Goal: Information Seeking & Learning: Learn about a topic

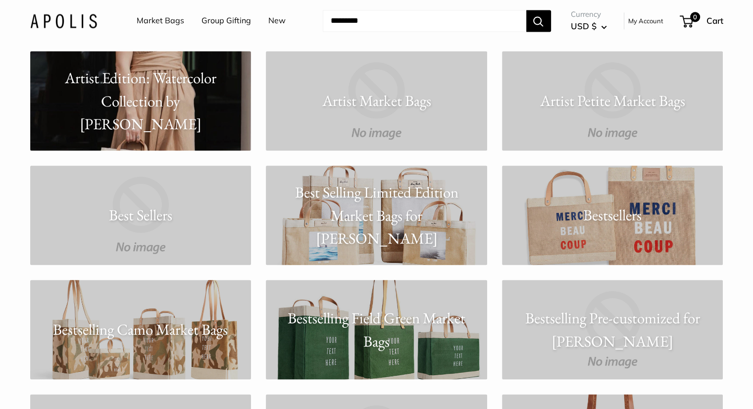
scroll to position [1452, 0]
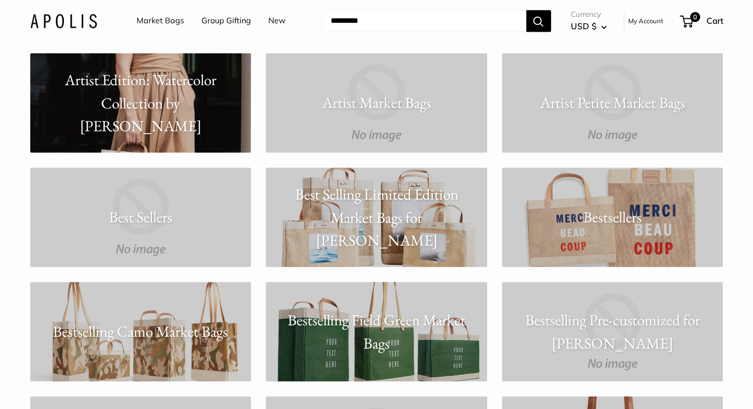
click at [361, 207] on p "Best Selling Limited Edition Market Bags for Tenet" at bounding box center [376, 216] width 221 height 69
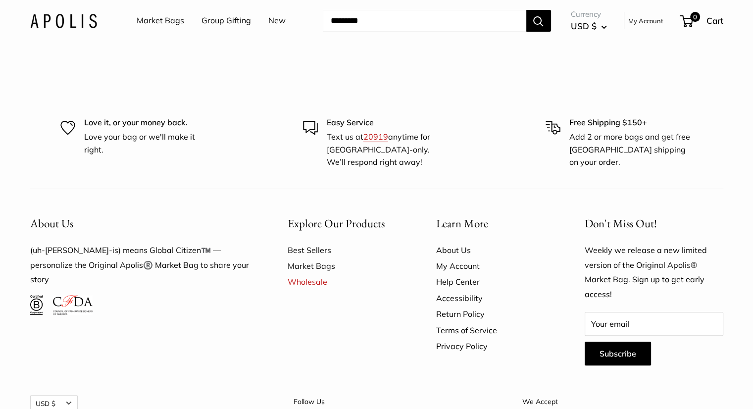
scroll to position [132, 0]
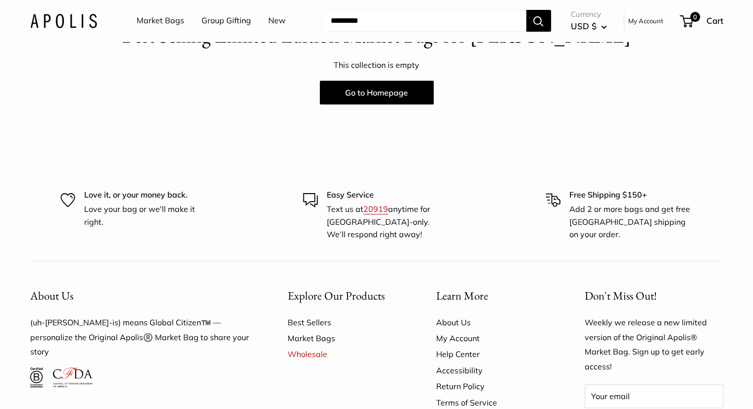
click at [414, 96] on link "Go to Homepage" at bounding box center [377, 93] width 114 height 24
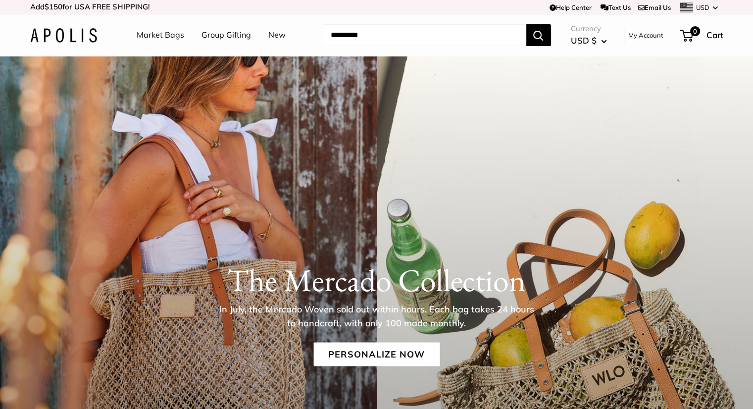
click at [158, 38] on link "Market Bags" at bounding box center [161, 35] width 48 height 15
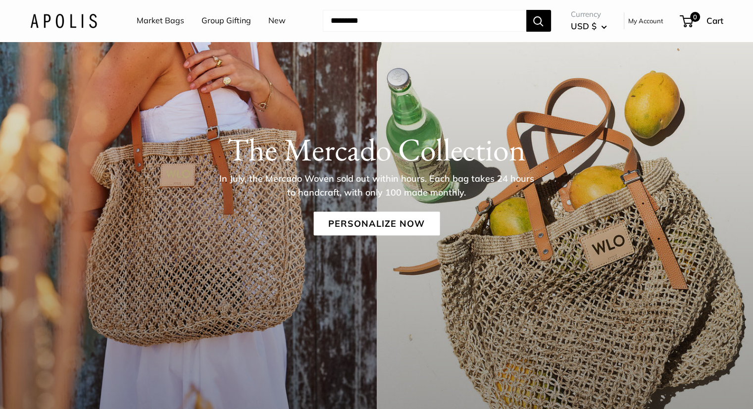
scroll to position [132, 0]
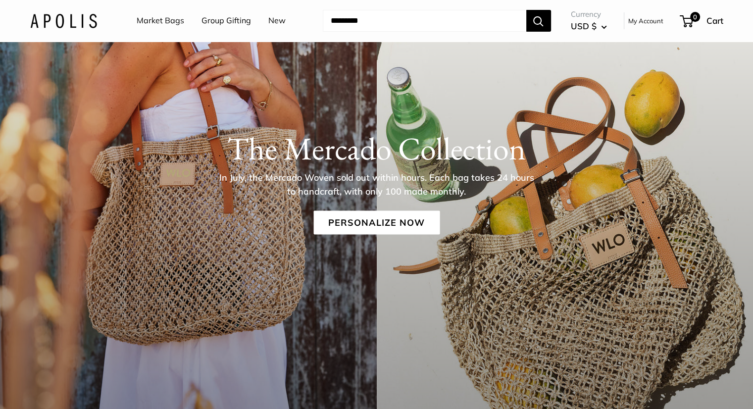
click at [366, 220] on link "Personalize Now" at bounding box center [376, 223] width 126 height 24
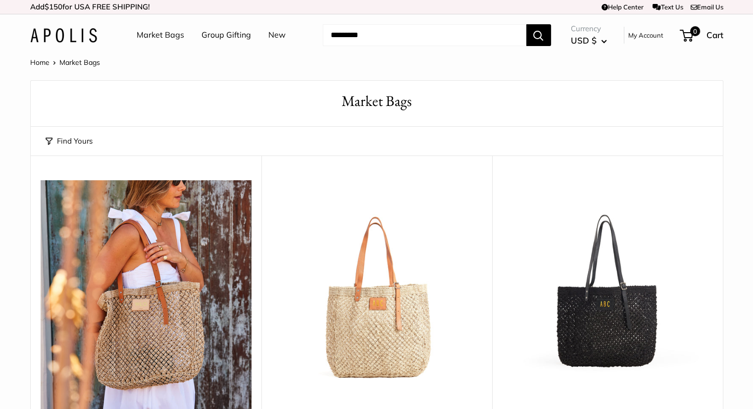
scroll to position [132, 0]
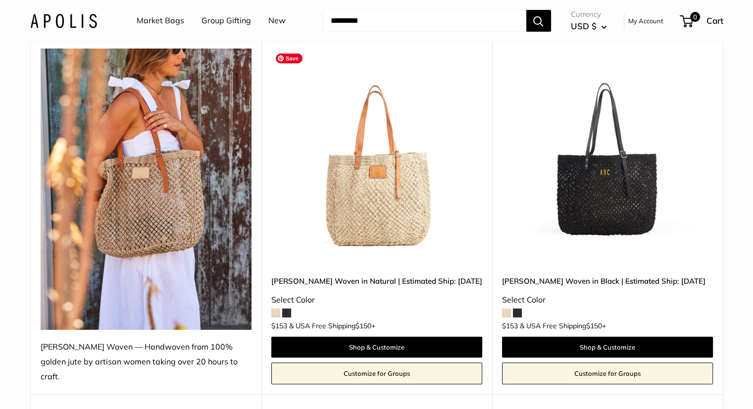
click at [397, 193] on img at bounding box center [376, 154] width 211 height 211
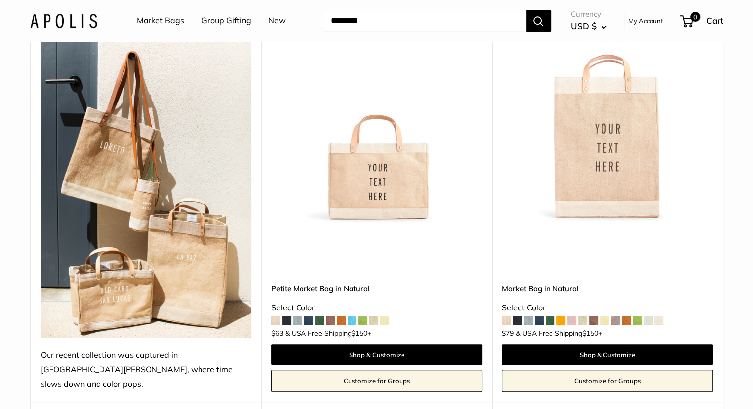
scroll to position [0, 0]
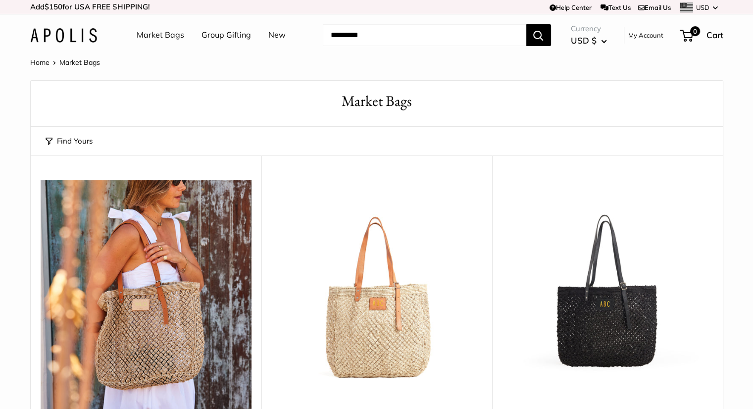
click at [165, 37] on link "Market Bags" at bounding box center [161, 35] width 48 height 15
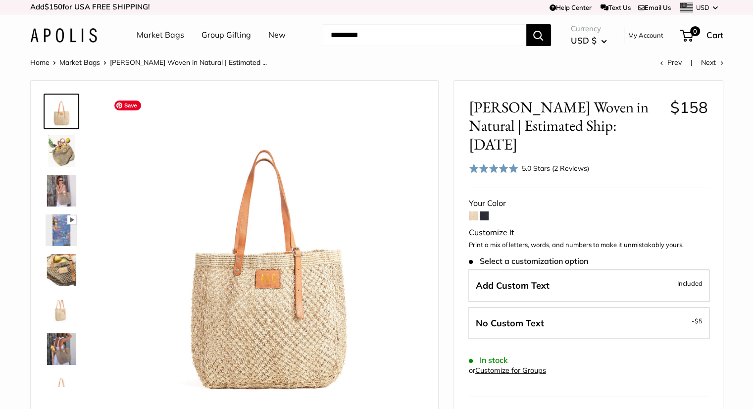
click at [276, 282] on img at bounding box center [266, 252] width 313 height 313
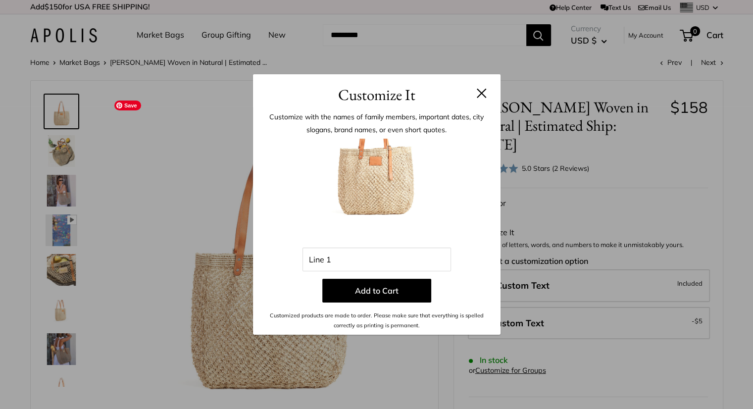
scroll to position [98, 0]
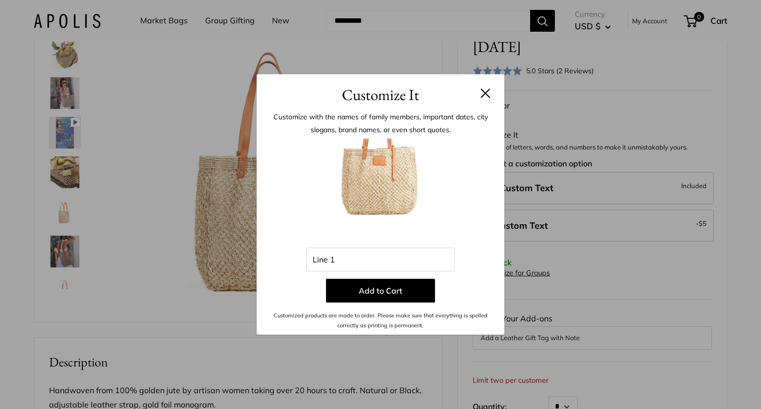
click at [484, 92] on button at bounding box center [485, 93] width 10 height 10
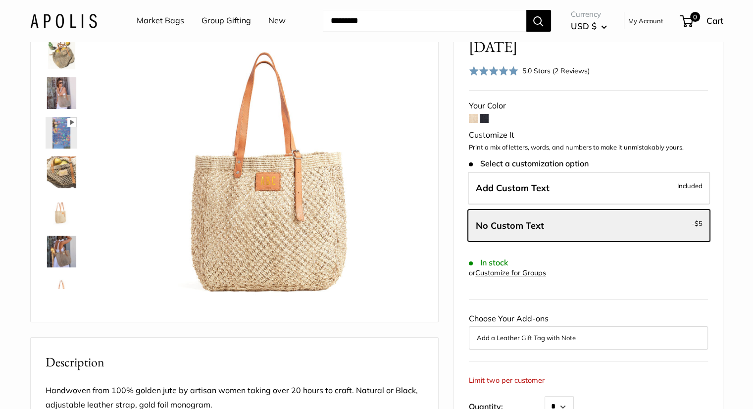
click at [70, 174] on img at bounding box center [62, 172] width 32 height 32
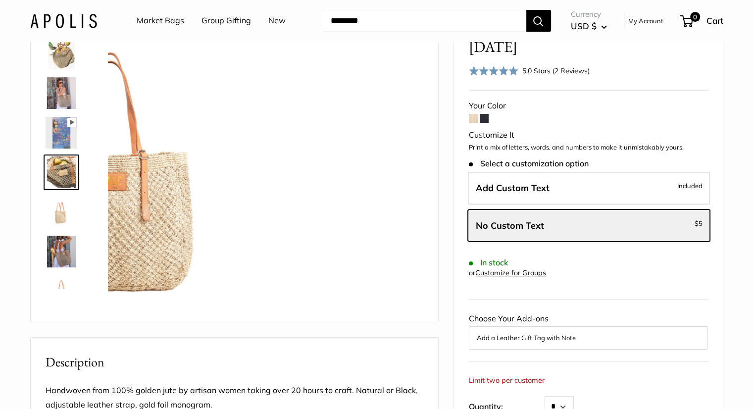
scroll to position [31, 0]
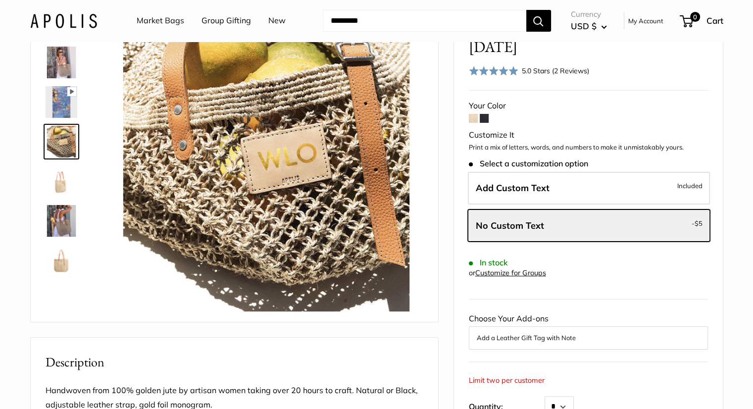
click at [57, 200] on div at bounding box center [66, 140] width 48 height 297
click at [59, 218] on img at bounding box center [62, 221] width 32 height 32
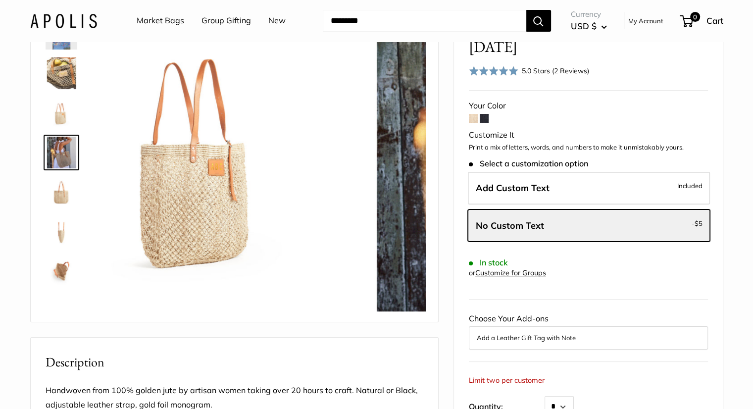
scroll to position [110, 0]
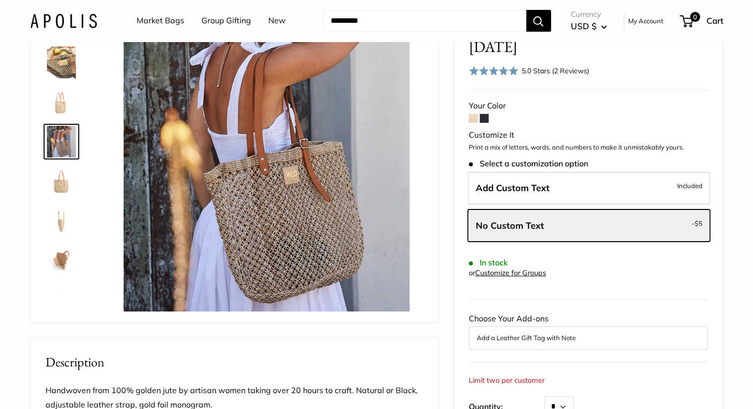
click at [60, 258] on img at bounding box center [62, 261] width 32 height 32
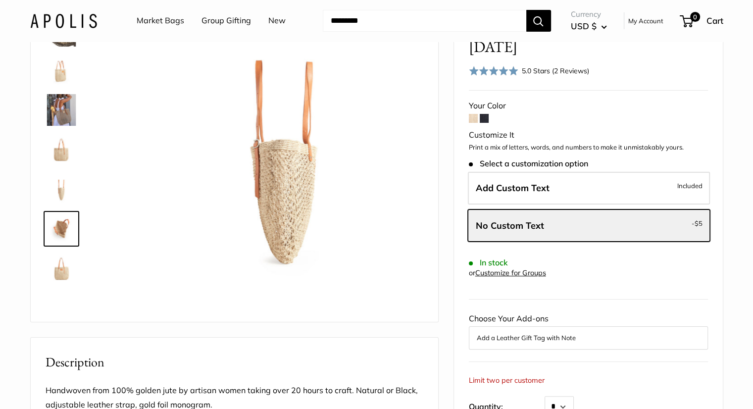
scroll to position [143, 0]
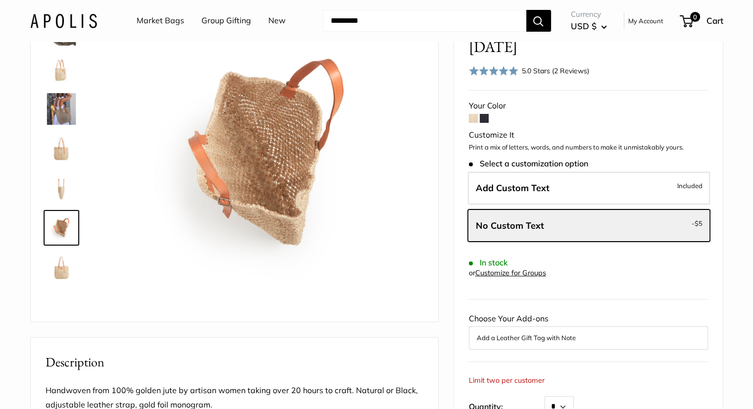
click at [57, 72] on img at bounding box center [62, 69] width 32 height 32
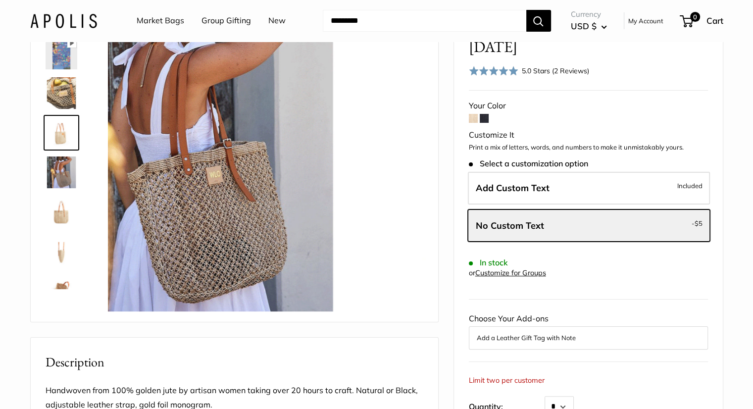
scroll to position [70, 0]
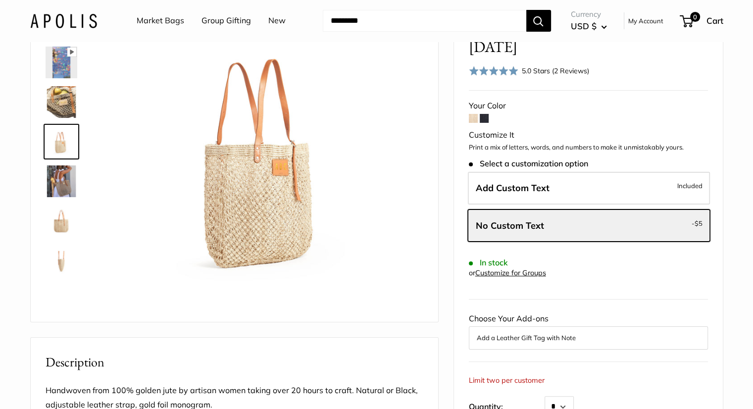
click at [483, 114] on span at bounding box center [484, 118] width 9 height 9
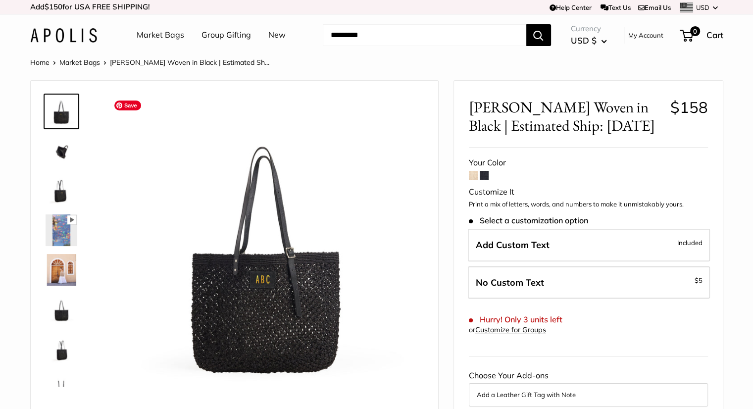
click at [276, 287] on img at bounding box center [266, 252] width 313 height 313
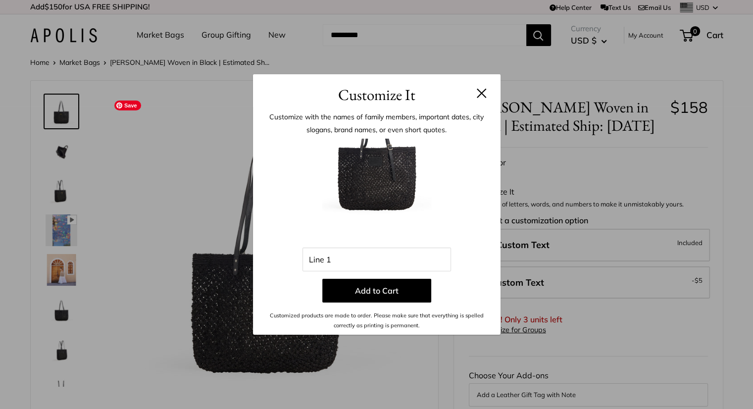
scroll to position [98, 0]
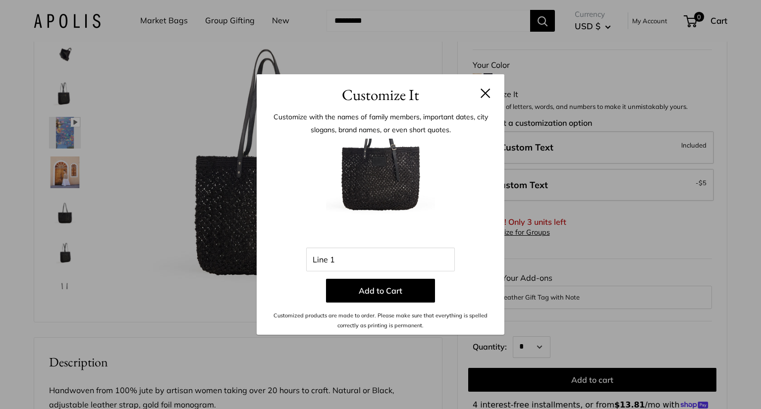
click at [483, 90] on button at bounding box center [485, 93] width 10 height 10
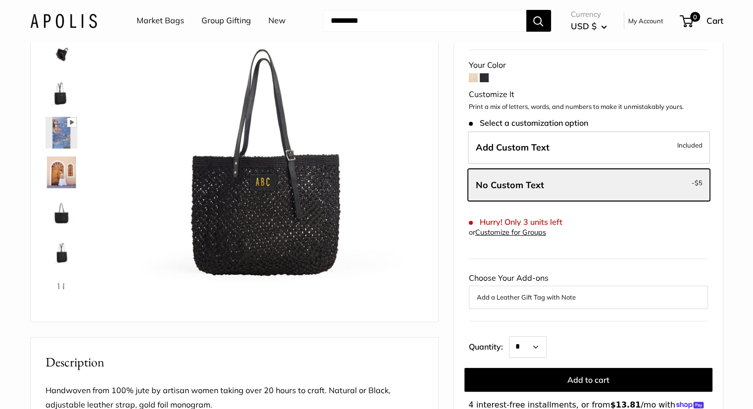
click at [61, 250] on img at bounding box center [62, 252] width 32 height 32
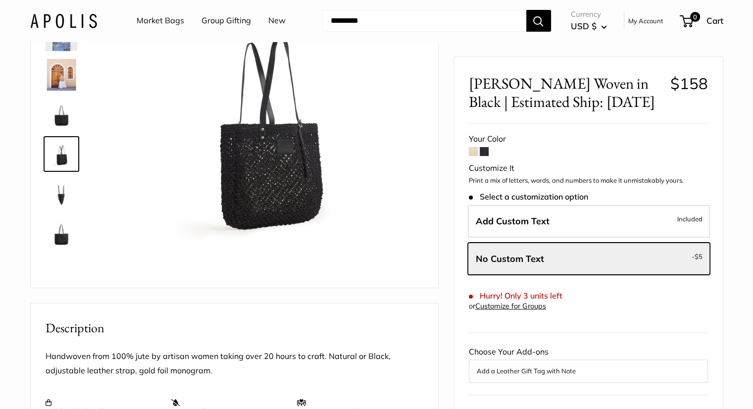
scroll to position [0, 0]
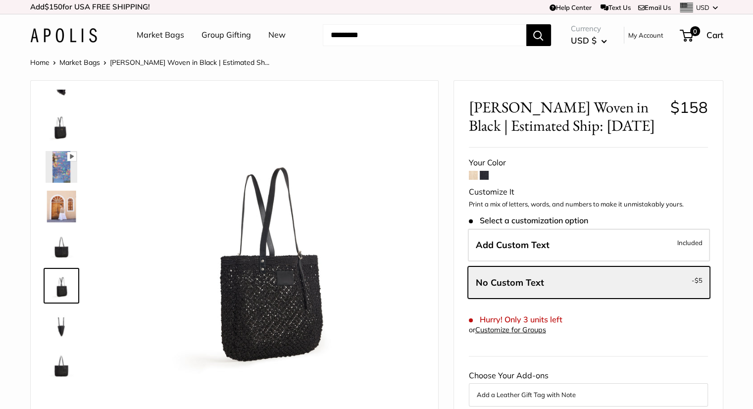
click at [70, 155] on icon at bounding box center [72, 156] width 4 height 5
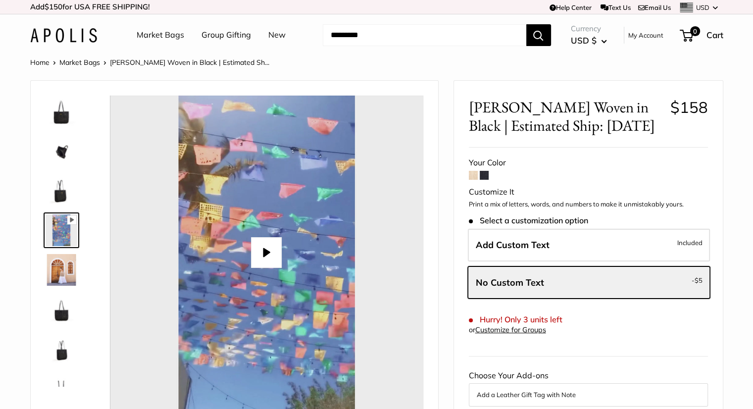
click at [267, 249] on button "Play" at bounding box center [266, 252] width 31 height 31
type input "*"
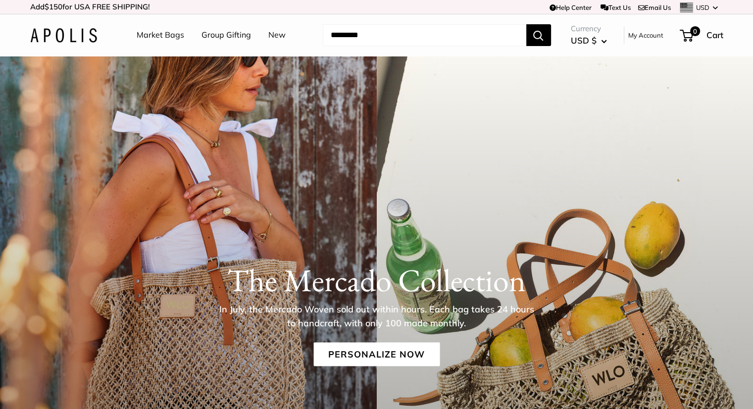
click at [275, 33] on link "New" at bounding box center [276, 35] width 17 height 15
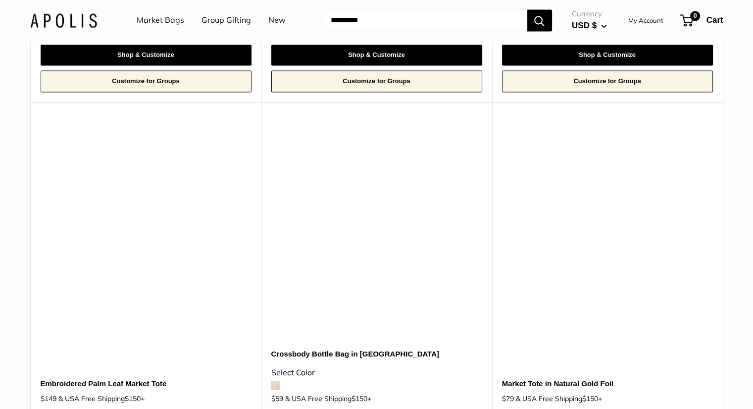
scroll to position [5546, 0]
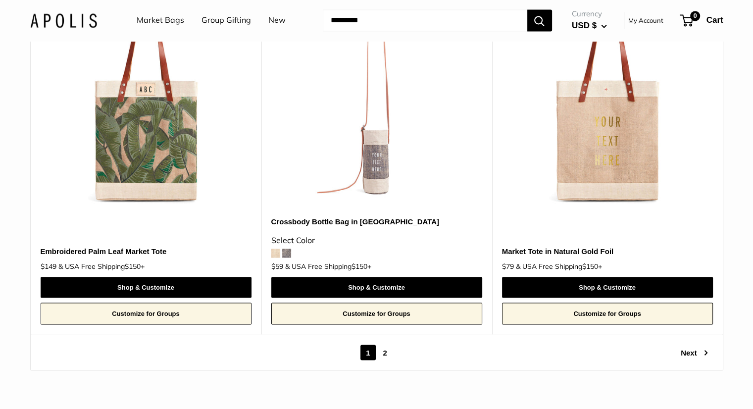
click at [382, 152] on img at bounding box center [376, 100] width 211 height 211
click at [161, 133] on img at bounding box center [146, 100] width 211 height 211
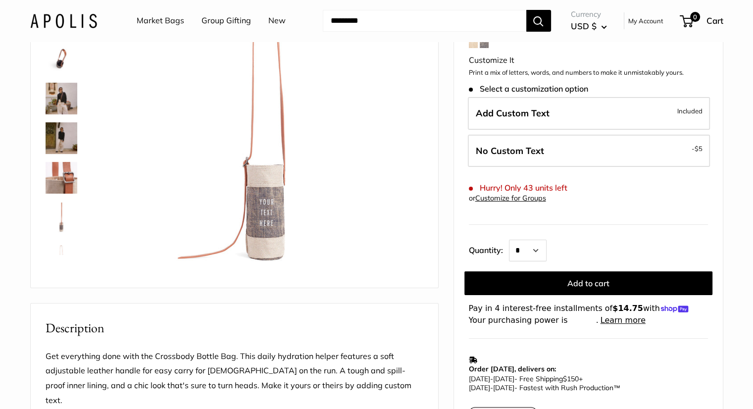
click at [62, 138] on img at bounding box center [62, 138] width 32 height 32
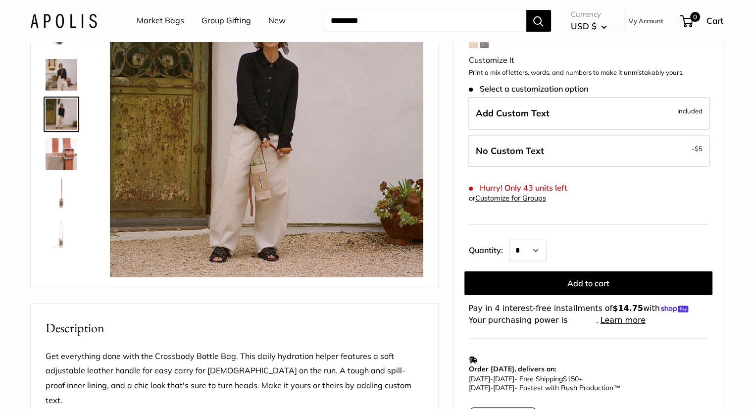
click at [261, 186] on img at bounding box center [265, 120] width 313 height 313
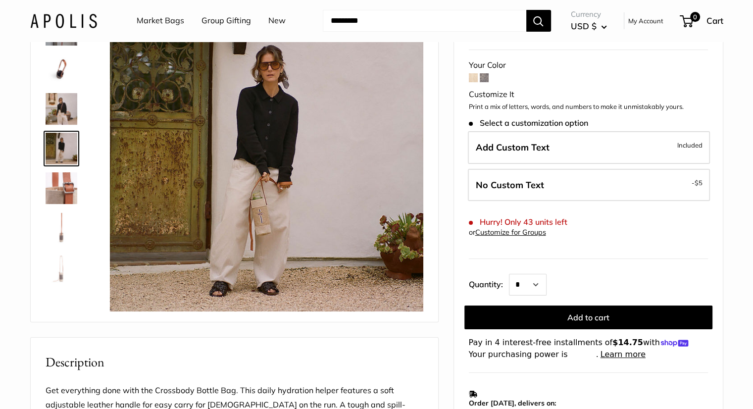
scroll to position [132, 0]
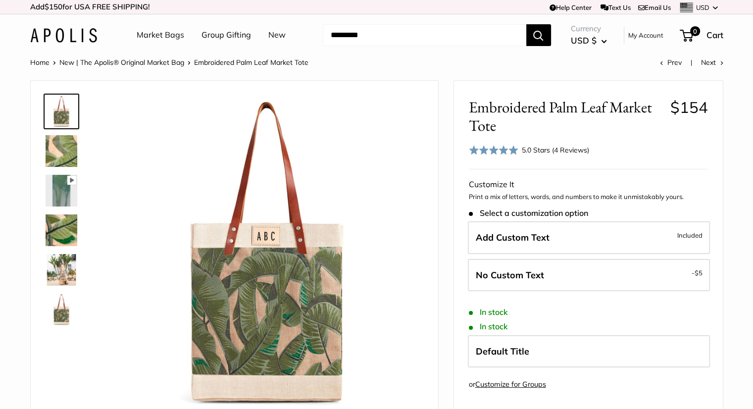
click at [561, 151] on div "5.0 Stars (4 Reviews)" at bounding box center [555, 150] width 67 height 11
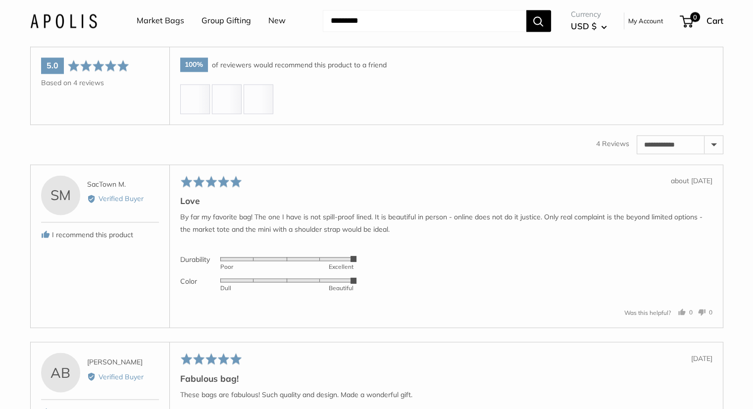
scroll to position [1535, 0]
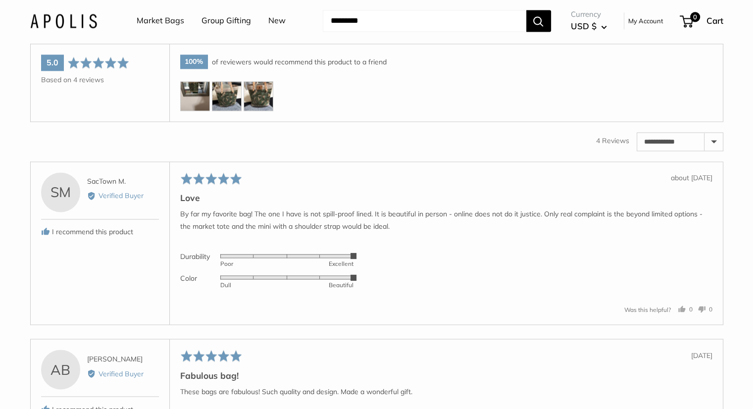
click at [196, 91] on img at bounding box center [195, 96] width 30 height 30
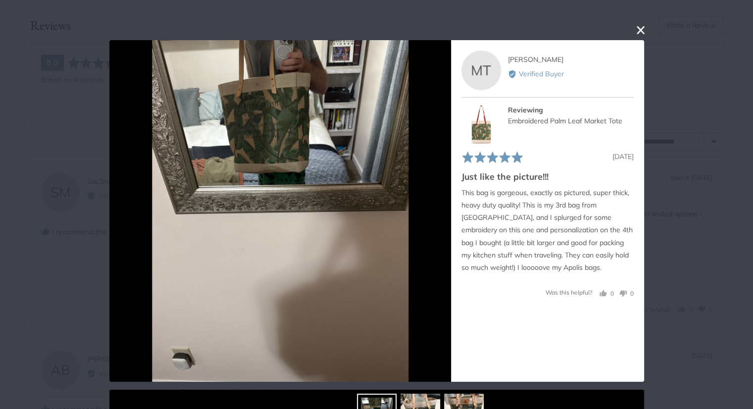
click at [638, 25] on button "close this modal window" at bounding box center [641, 30] width 12 height 12
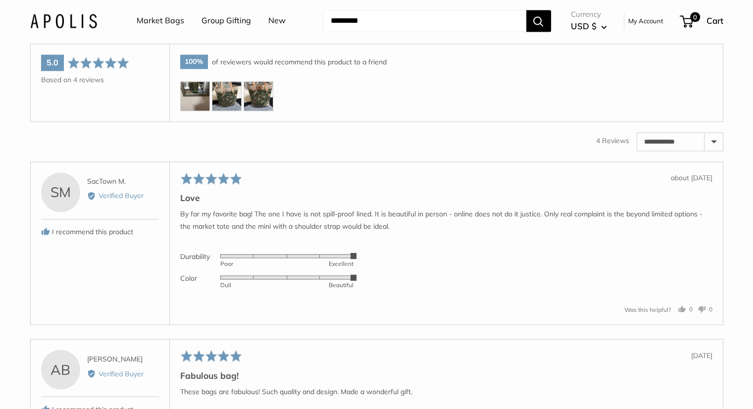
click at [221, 96] on img at bounding box center [227, 96] width 30 height 30
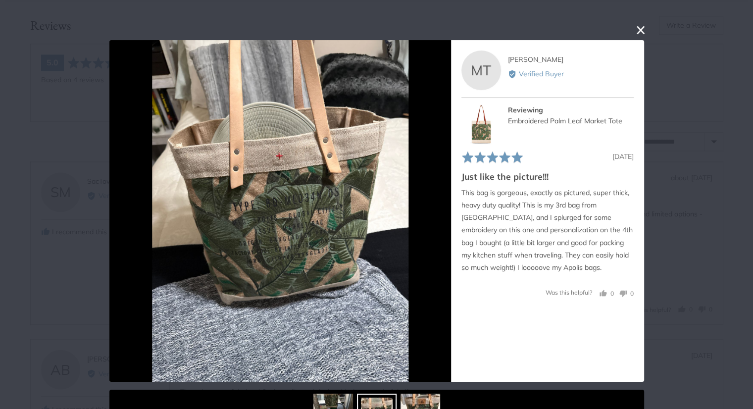
click at [635, 32] on button "close this modal window" at bounding box center [641, 30] width 12 height 12
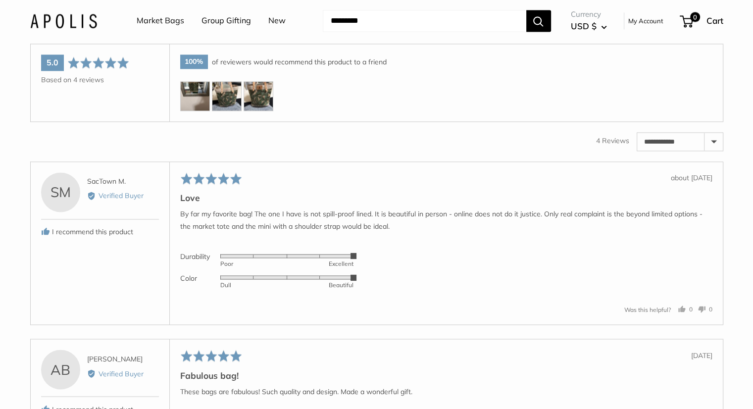
click at [263, 95] on img at bounding box center [259, 96] width 30 height 30
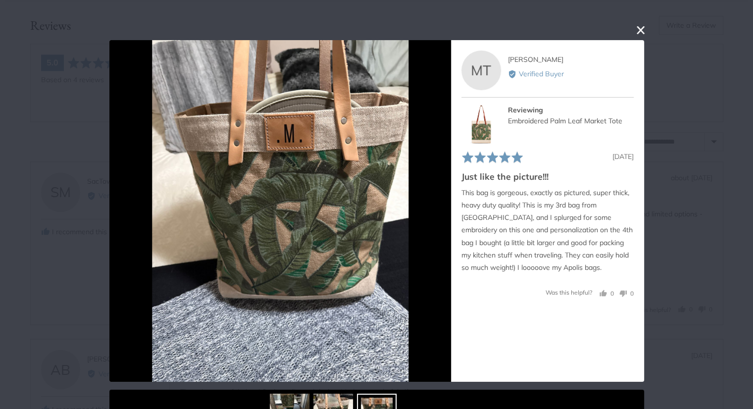
click at [637, 30] on button "close this modal window" at bounding box center [641, 30] width 12 height 12
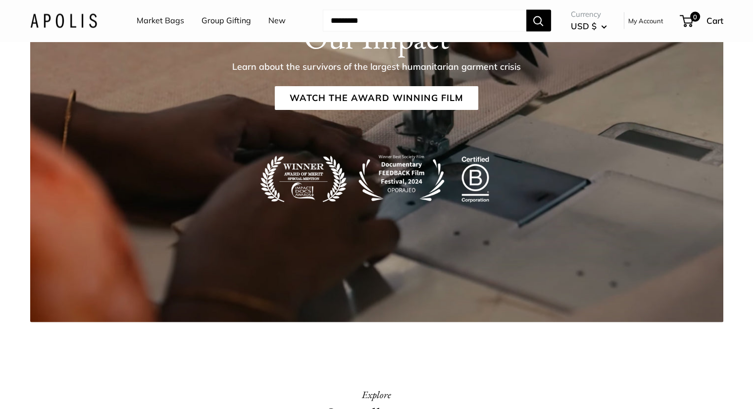
scroll to position [2059, 0]
